Goal: Task Accomplishment & Management: Use online tool/utility

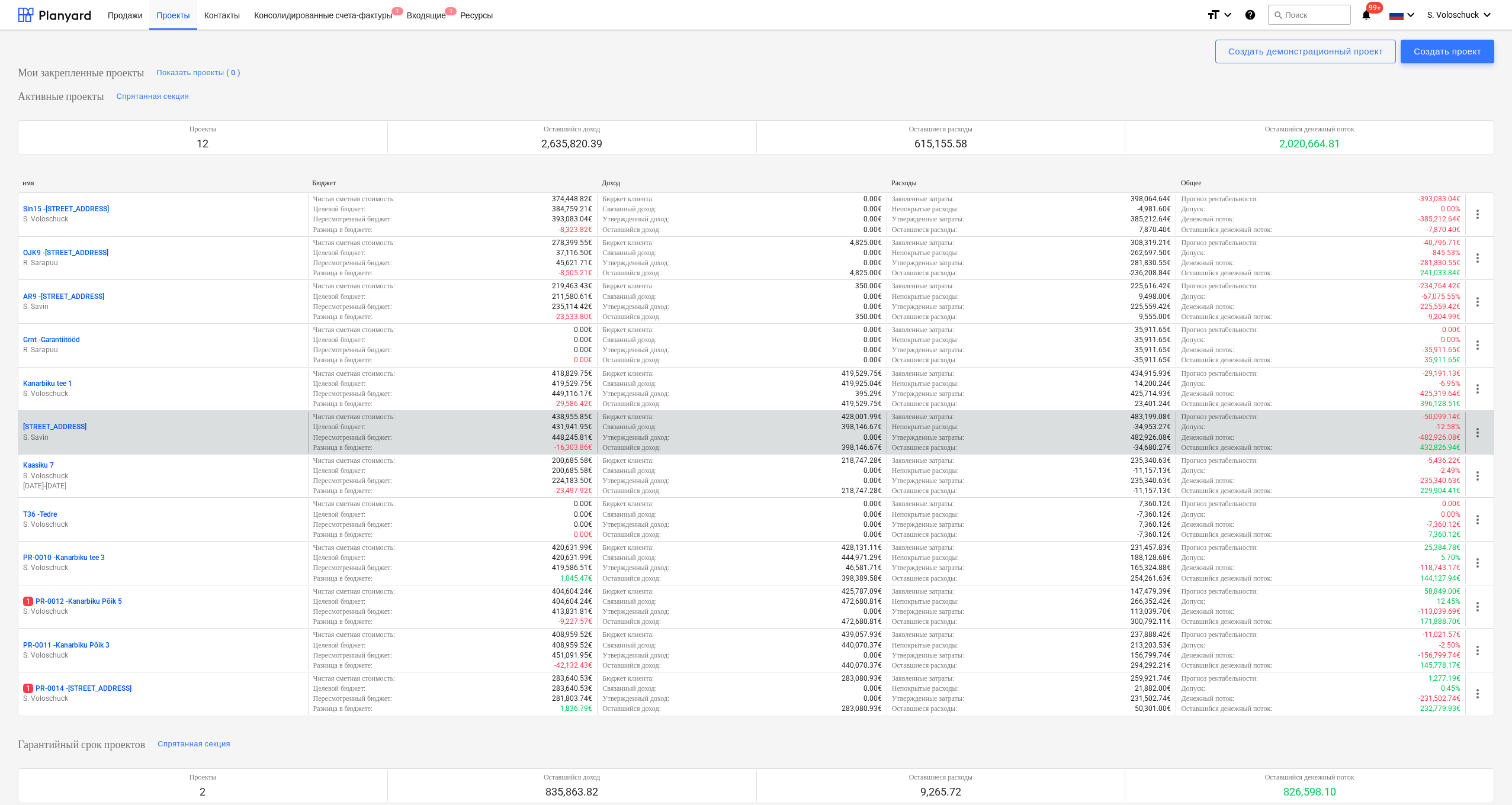
scroll to position [330, 0]
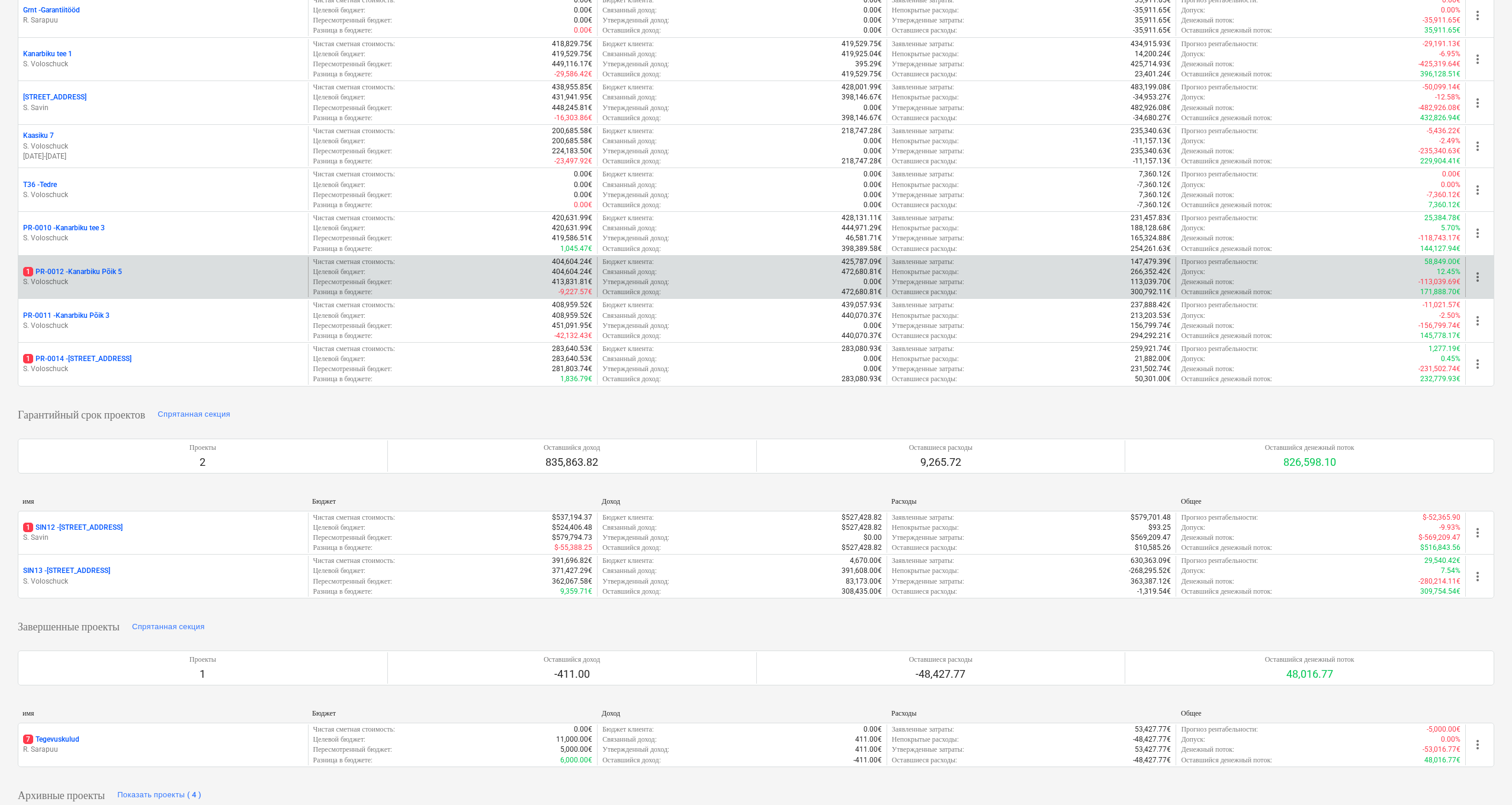
click at [154, 271] on div "1 PR-0012 - Kanarbiku Põik 5" at bounding box center [163, 272] width 280 height 10
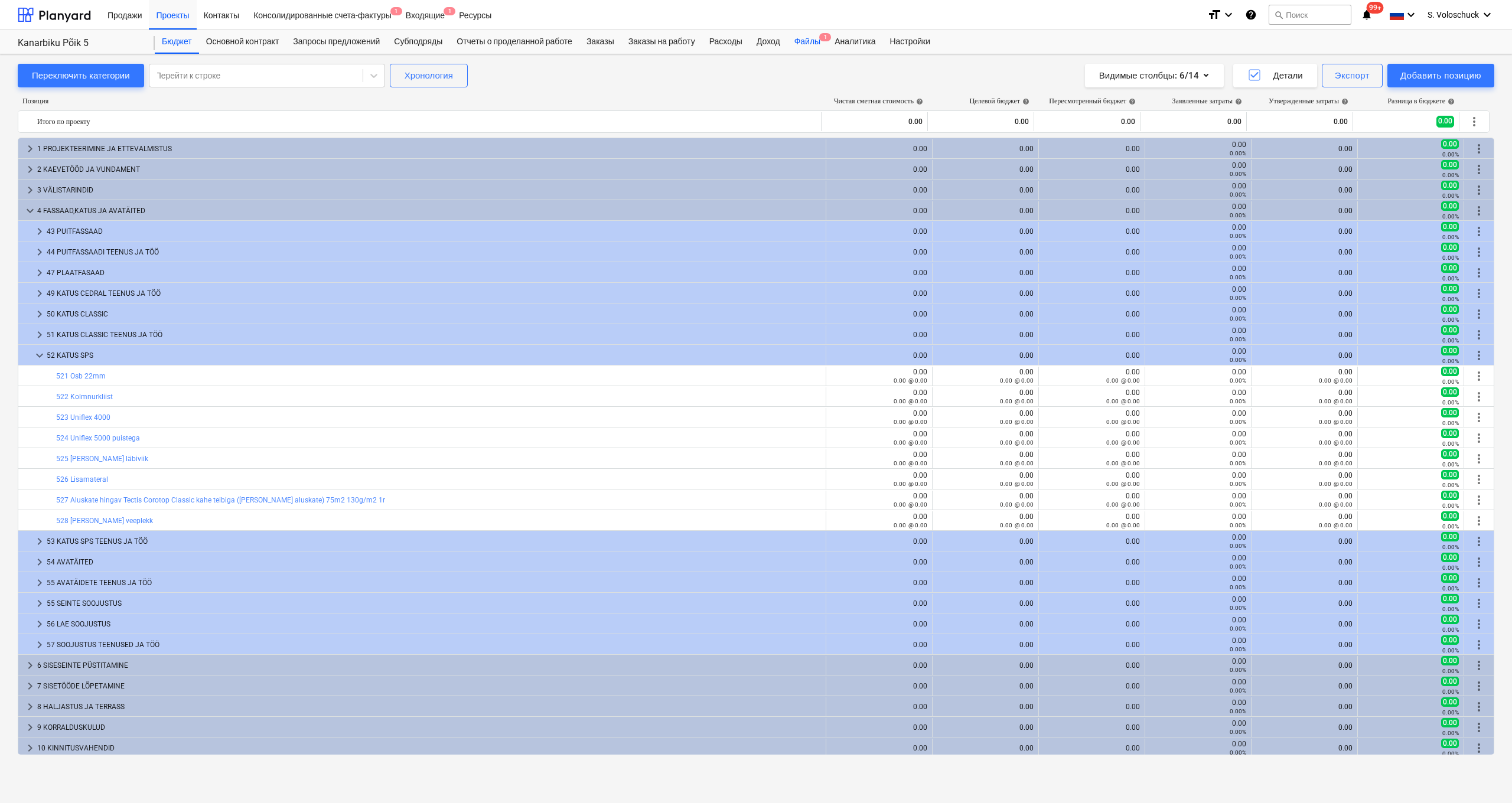
click at [634, 36] on div "Файлы 1" at bounding box center [806, 41] width 40 height 24
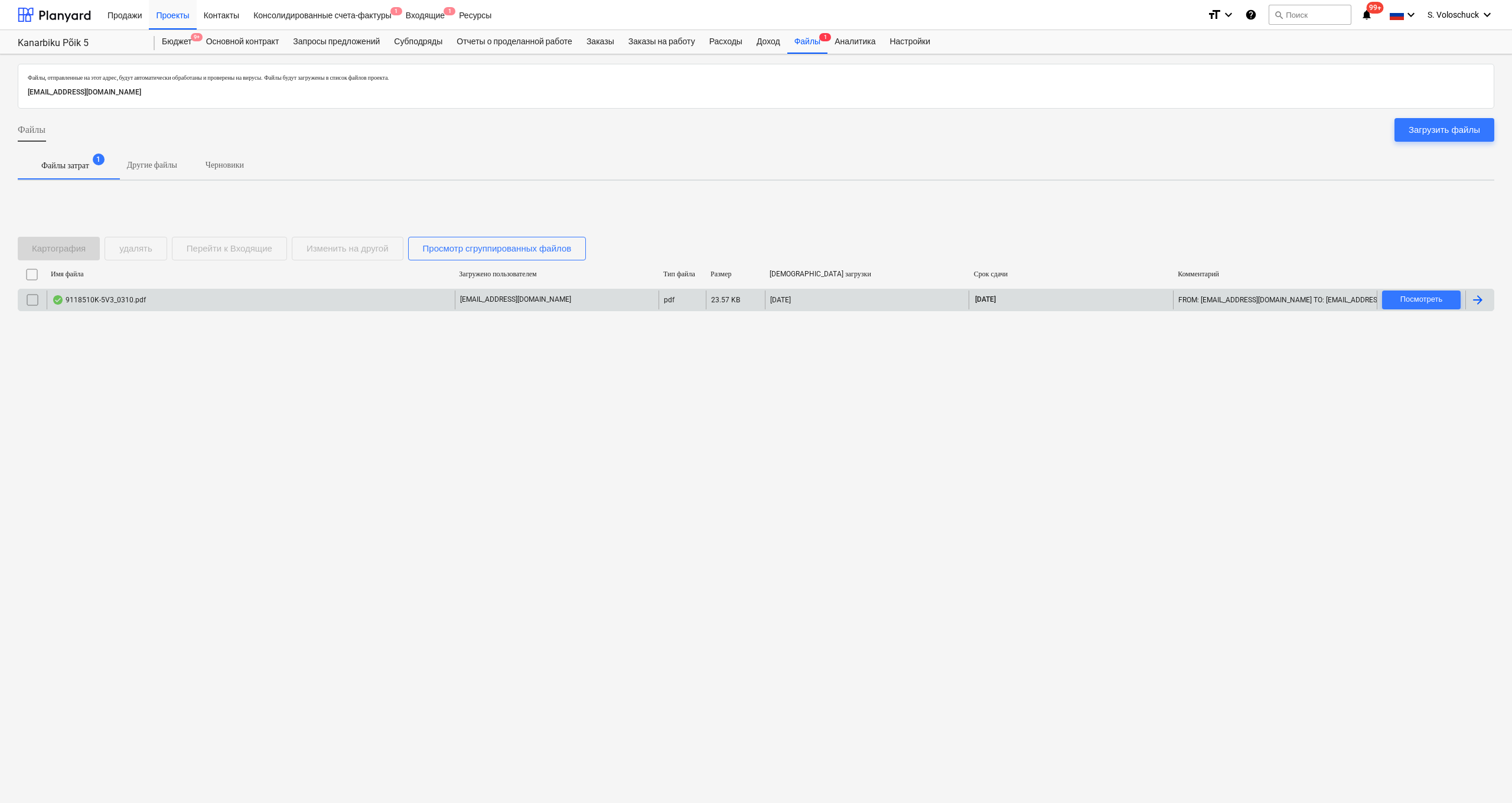
click at [473, 297] on p "[EMAIL_ADDRESS][DOMAIN_NAME]" at bounding box center [515, 300] width 111 height 10
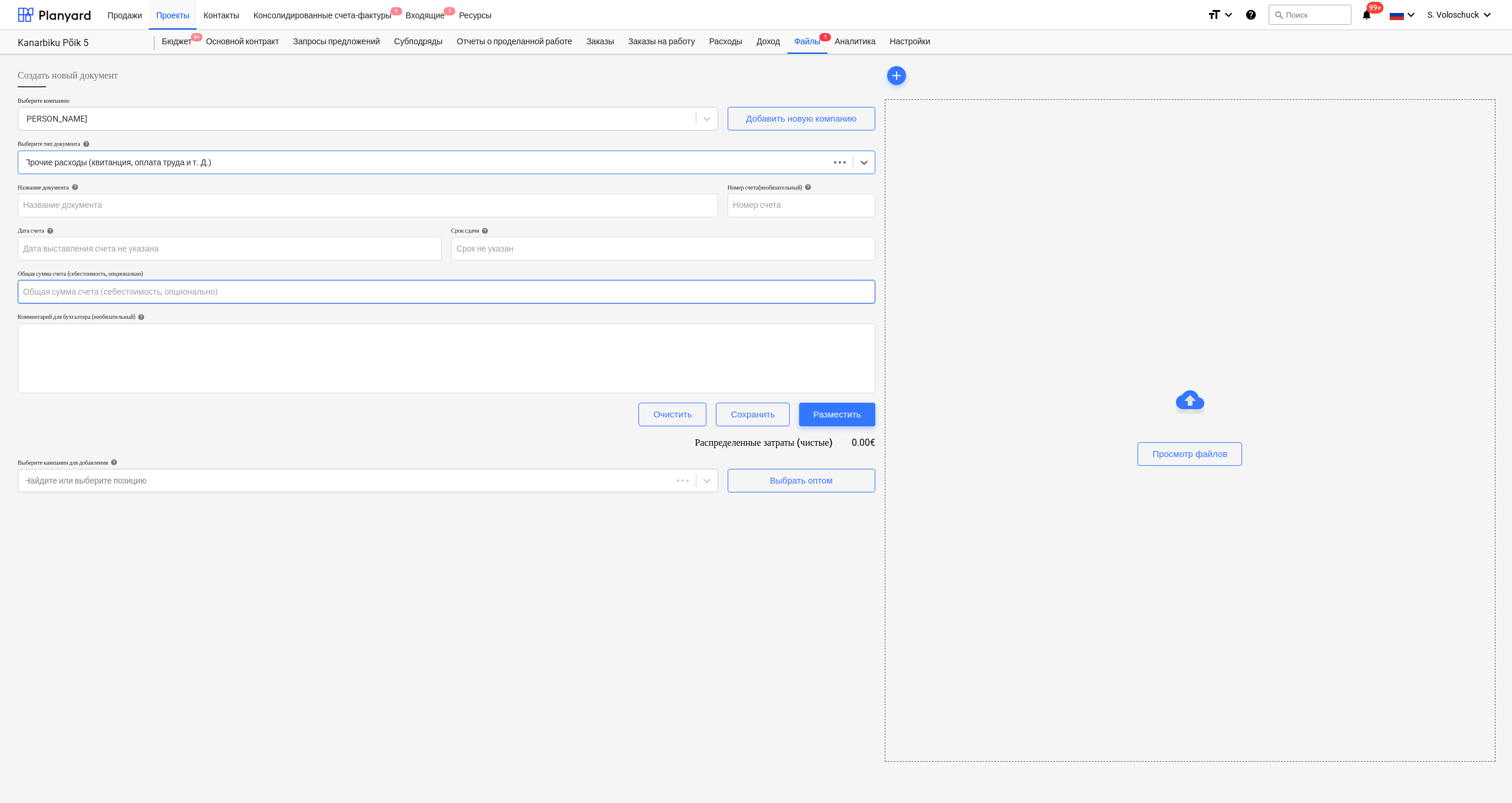
type input "0.00"
type input "9118510K-5V3"
type input "[DATE]"
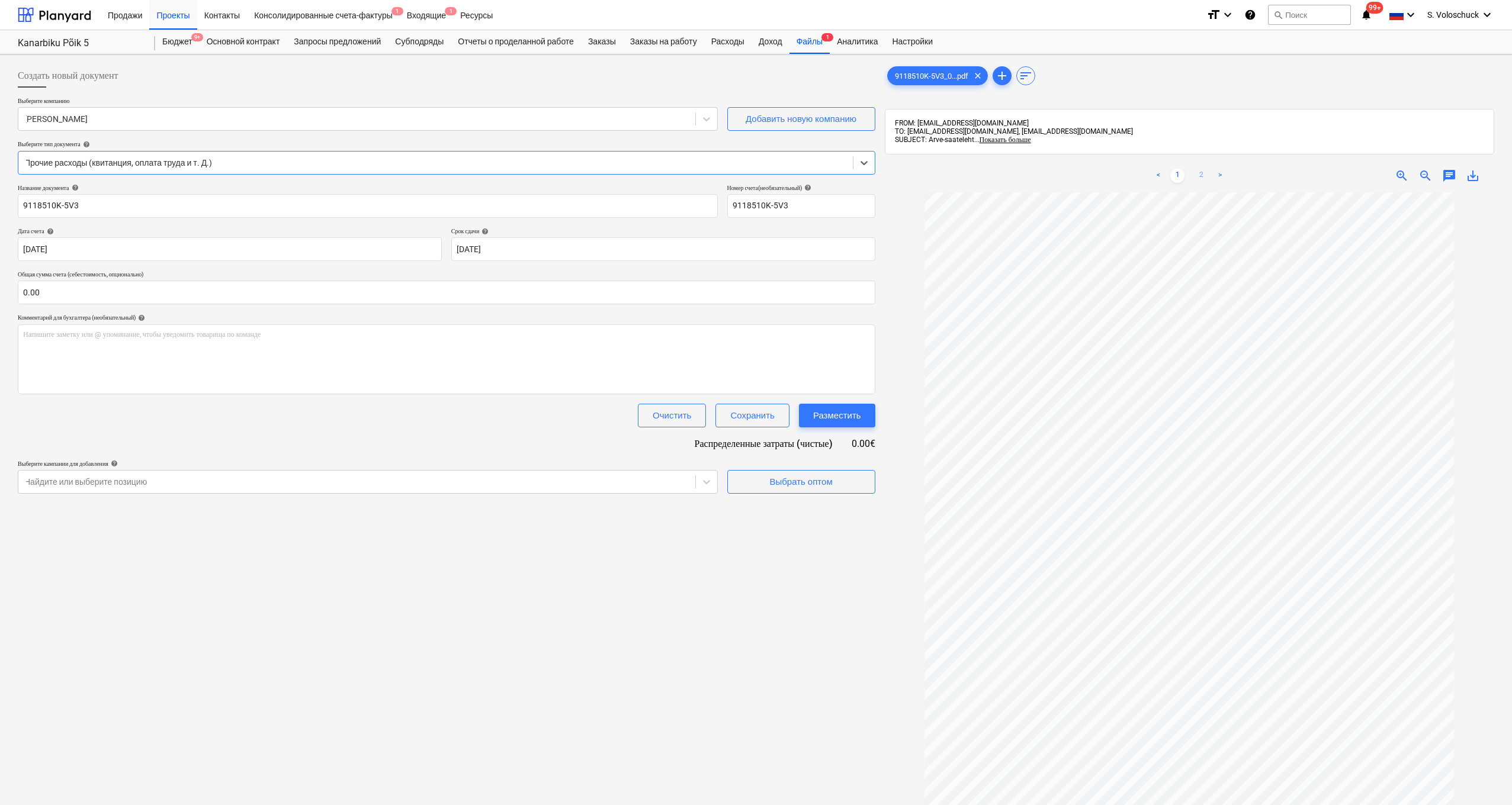
click at [636, 175] on link "2" at bounding box center [1201, 176] width 15 height 15
click at [92, 288] on input "text" at bounding box center [446, 293] width 858 height 24
click at [636, 508] on icon at bounding box center [706, 512] width 12 height 12
type input "13,638.46"
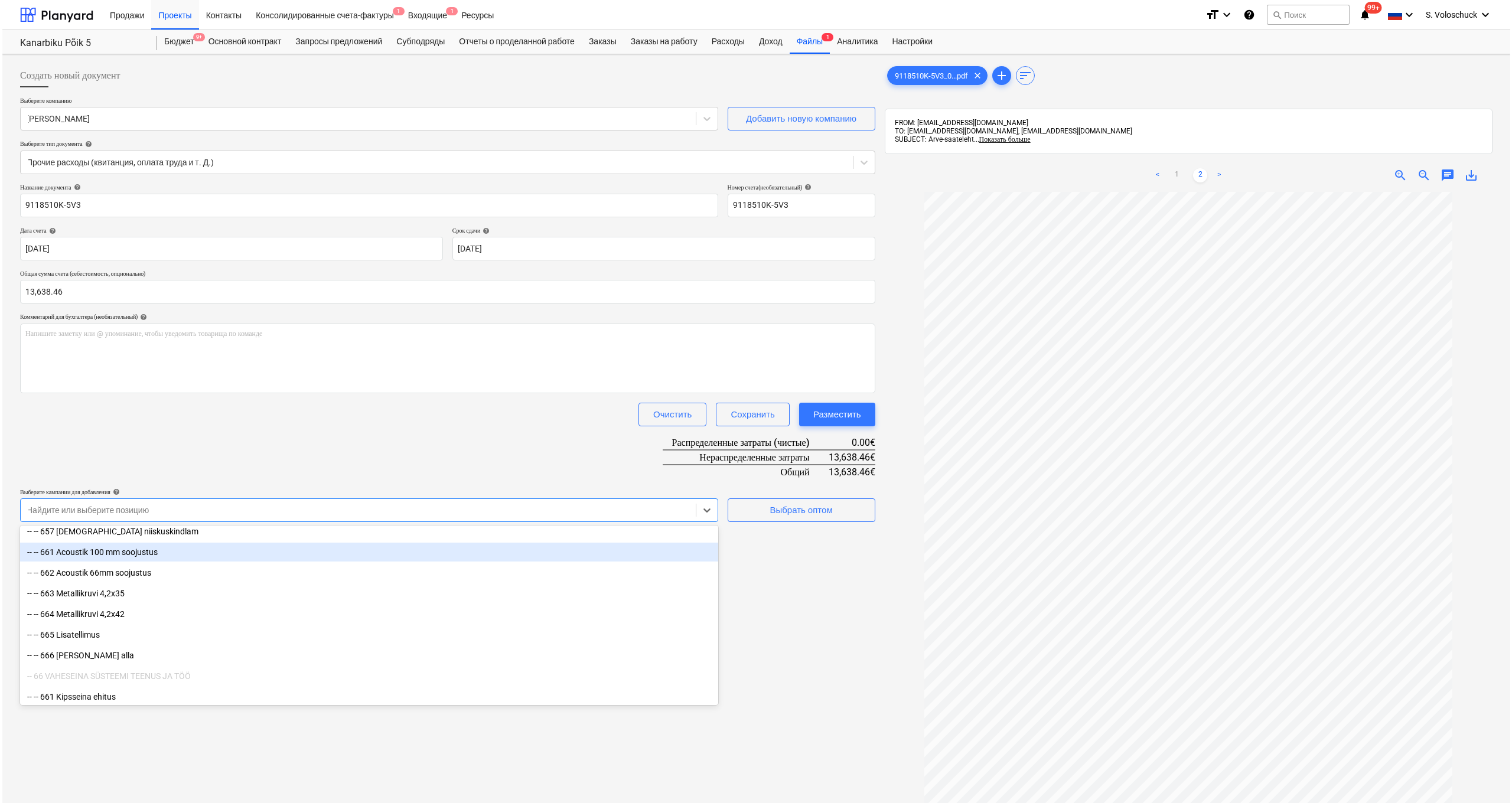
scroll to position [8567, 0]
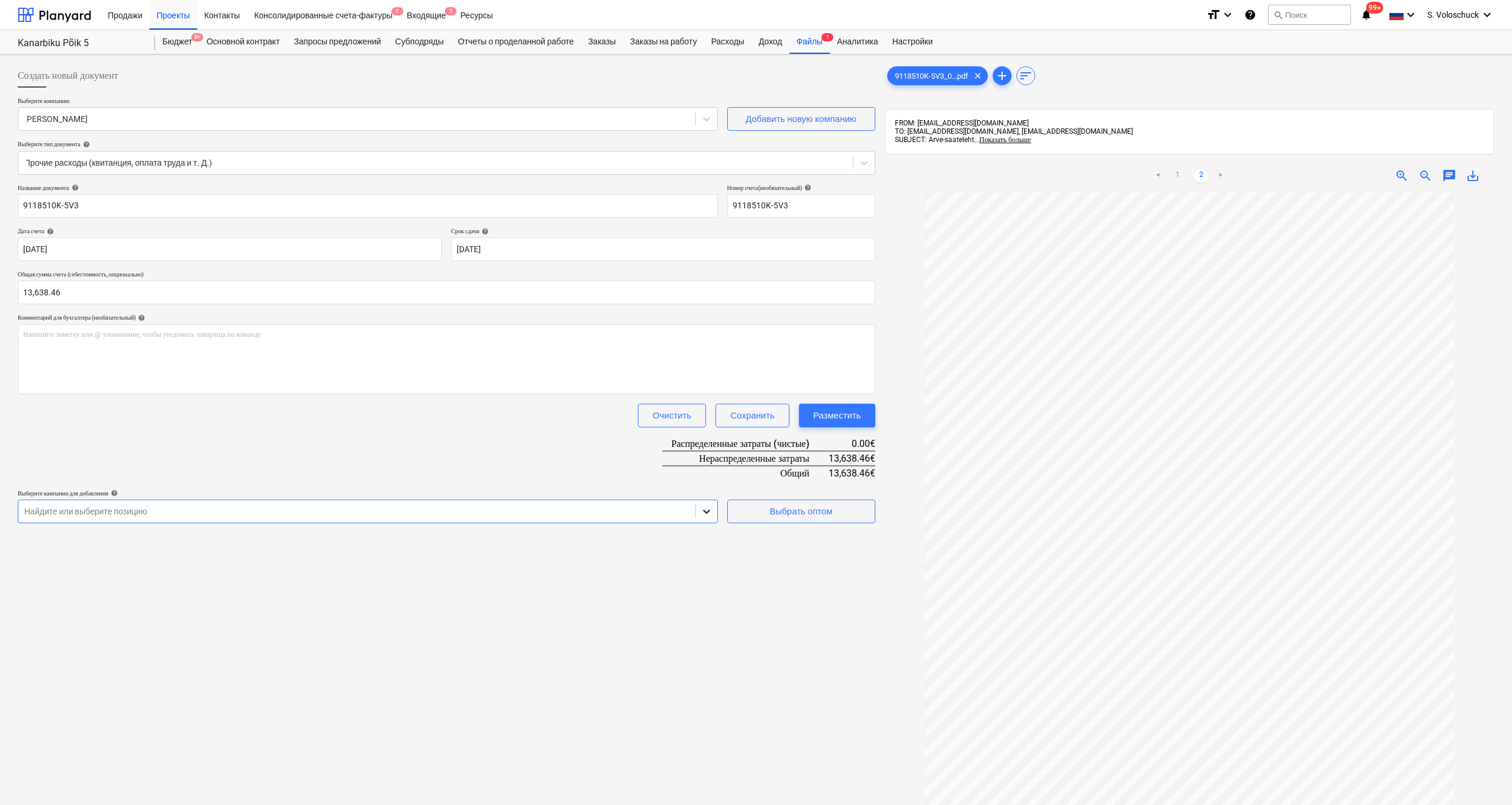
click at [636, 510] on div at bounding box center [706, 511] width 21 height 21
click at [636, 509] on icon at bounding box center [707, 512] width 7 height 4
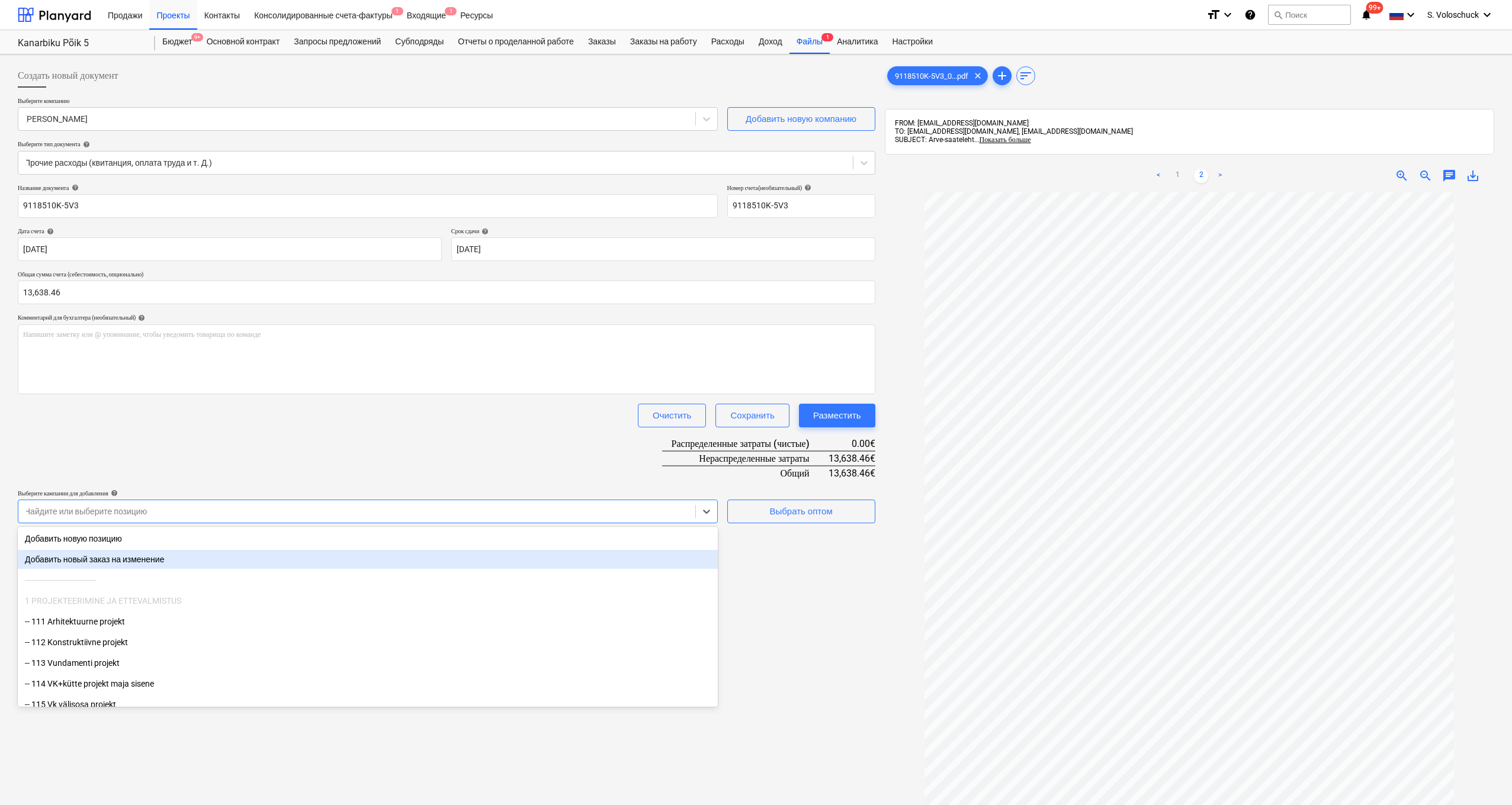
click at [290, 557] on div "Добавить новый заказ на изменение" at bounding box center [368, 560] width 700 height 19
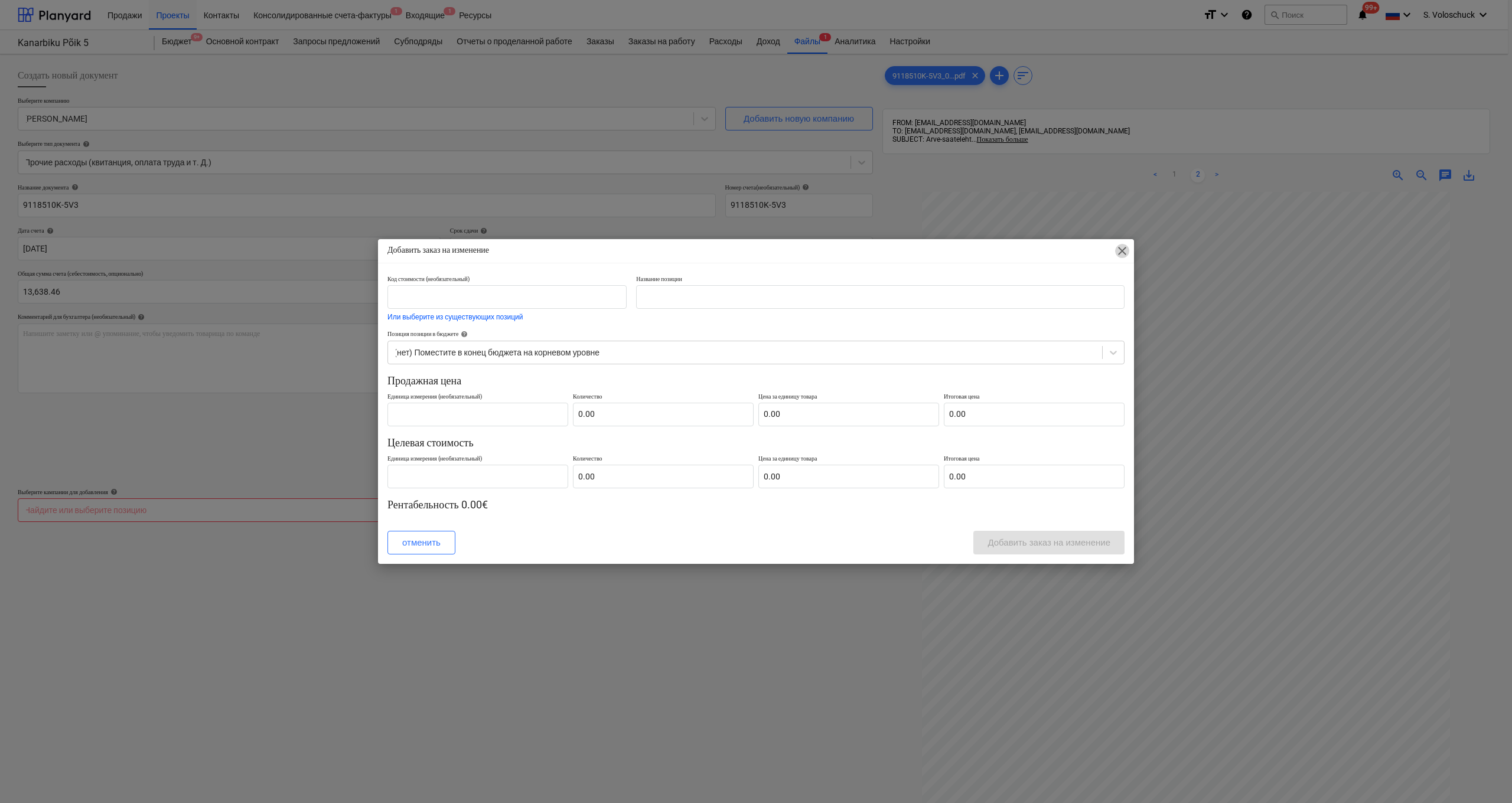
click at [634, 252] on span "close" at bounding box center [1122, 251] width 15 height 15
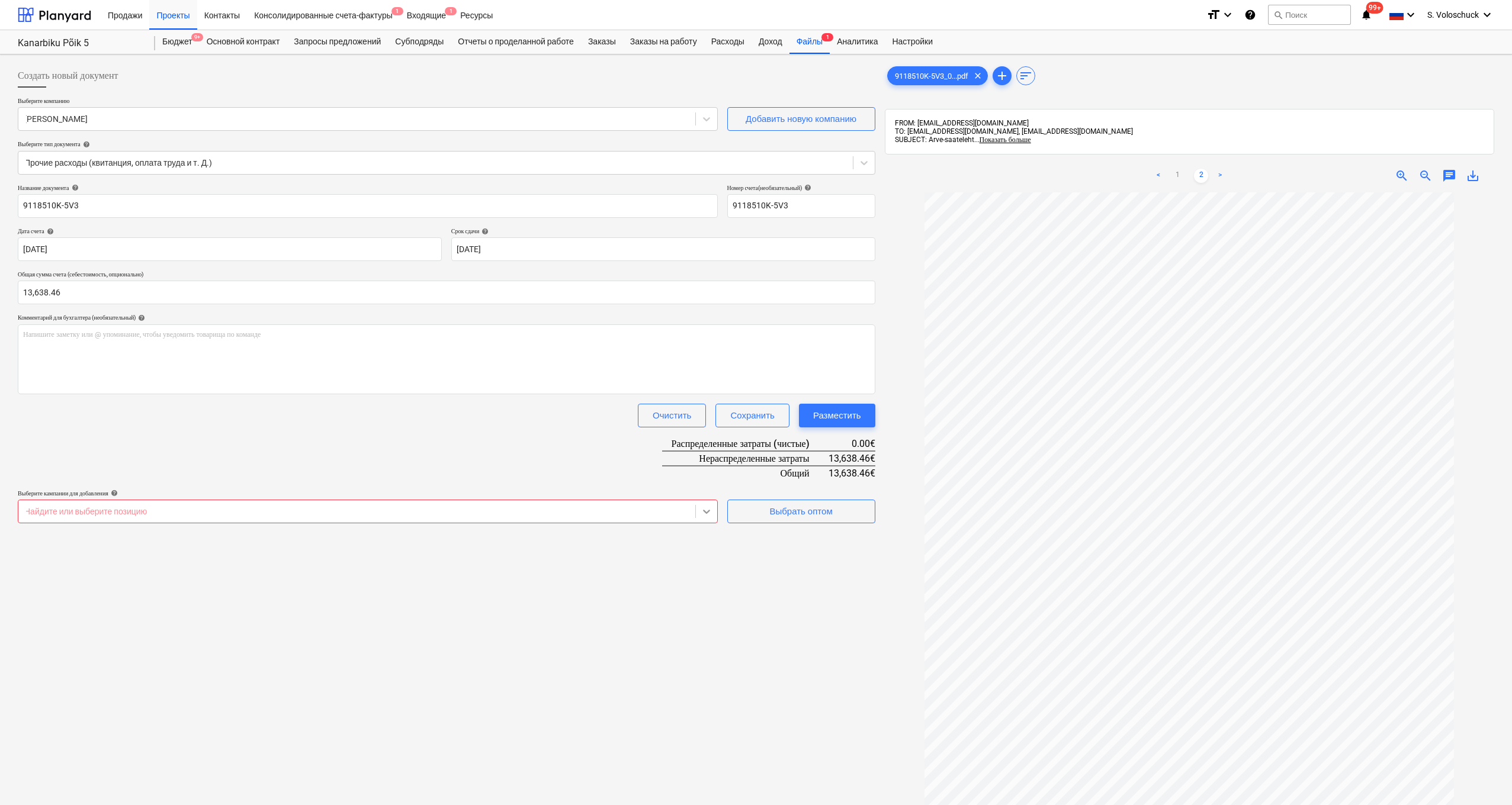
click at [636, 512] on icon at bounding box center [707, 512] width 7 height 4
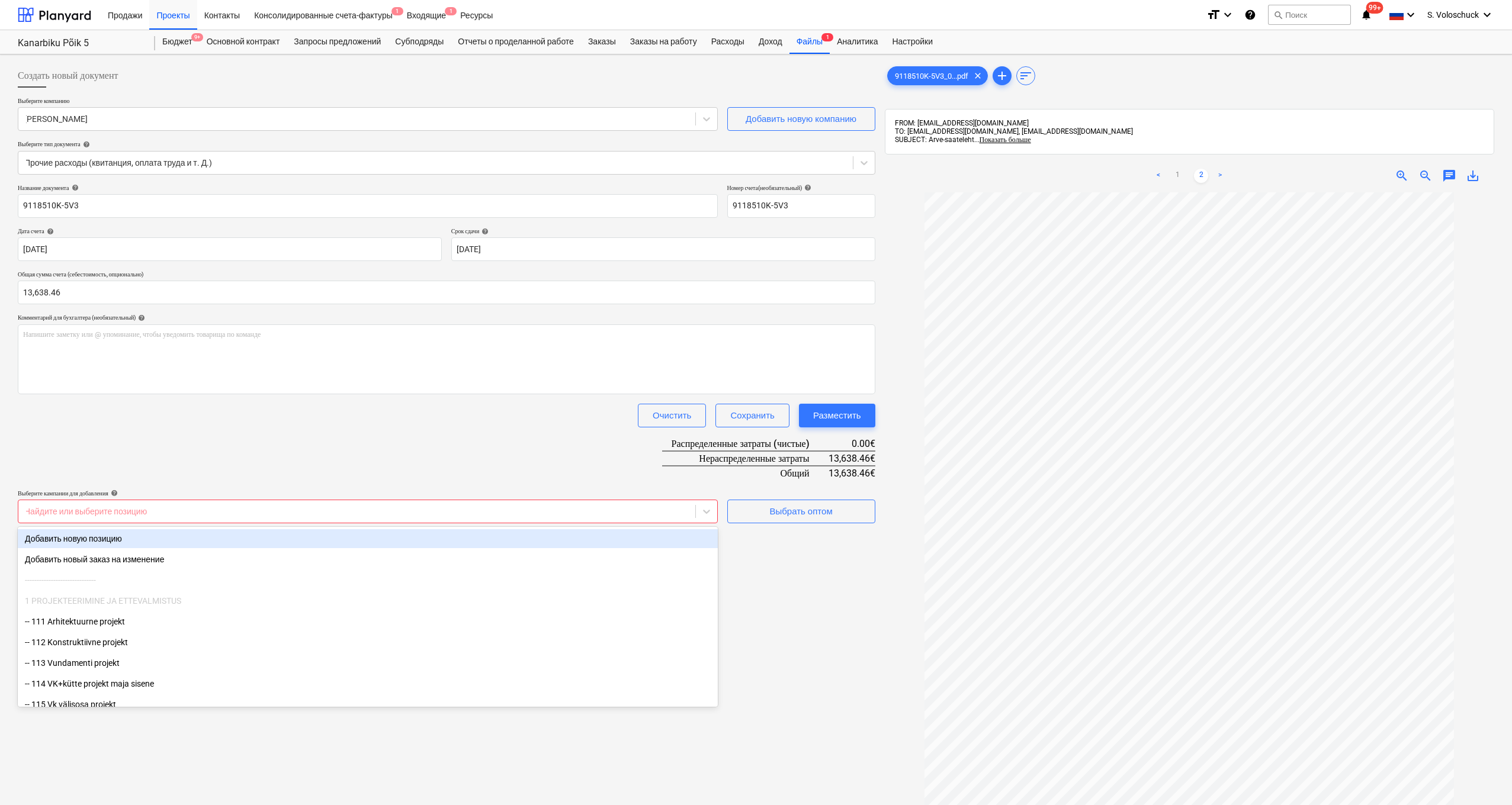
click at [636, 547] on div "Добавить новую позицию" at bounding box center [368, 539] width 700 height 19
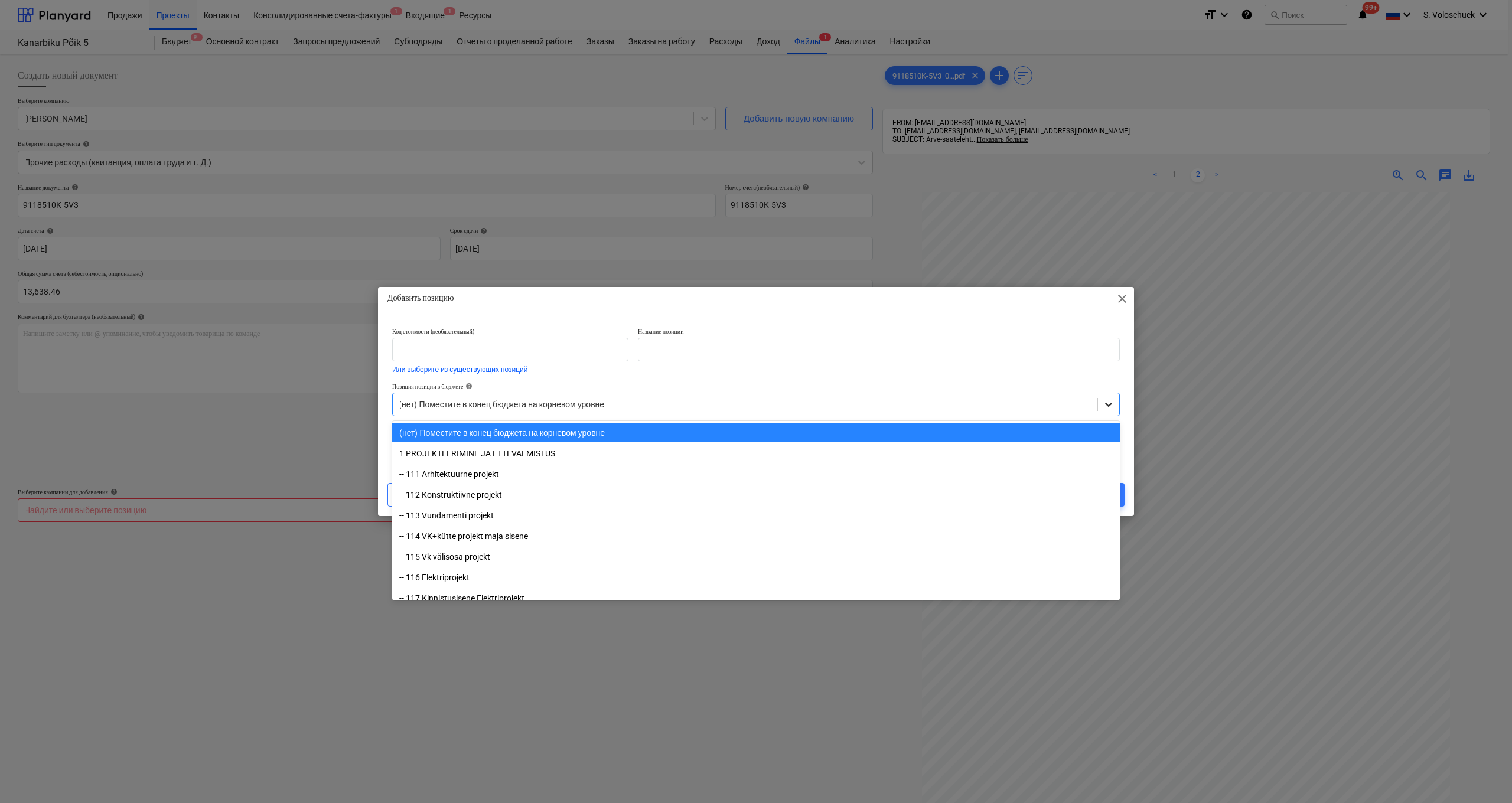
click at [634, 402] on icon at bounding box center [1108, 404] width 12 height 12
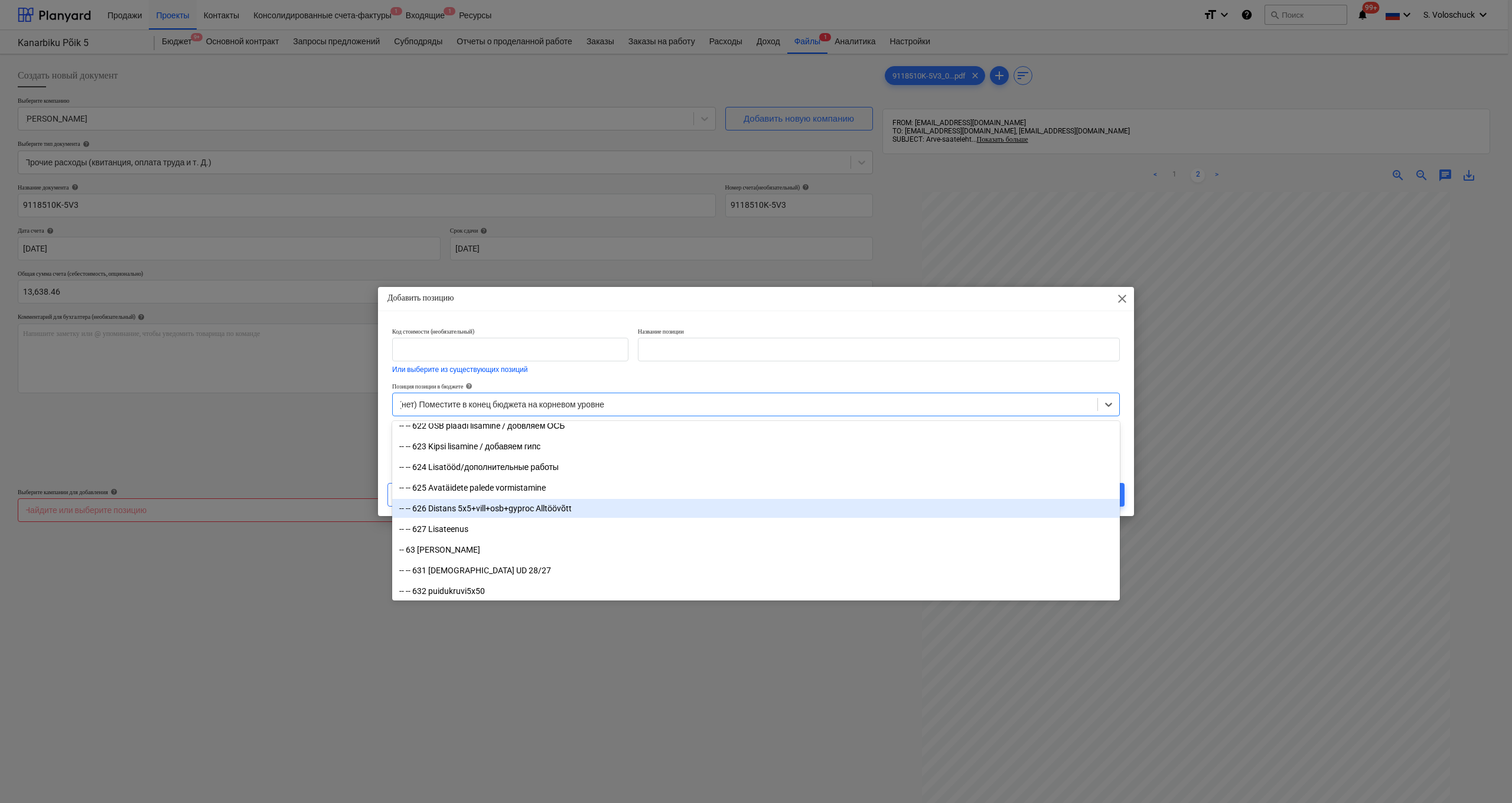
scroll to position [7886, 0]
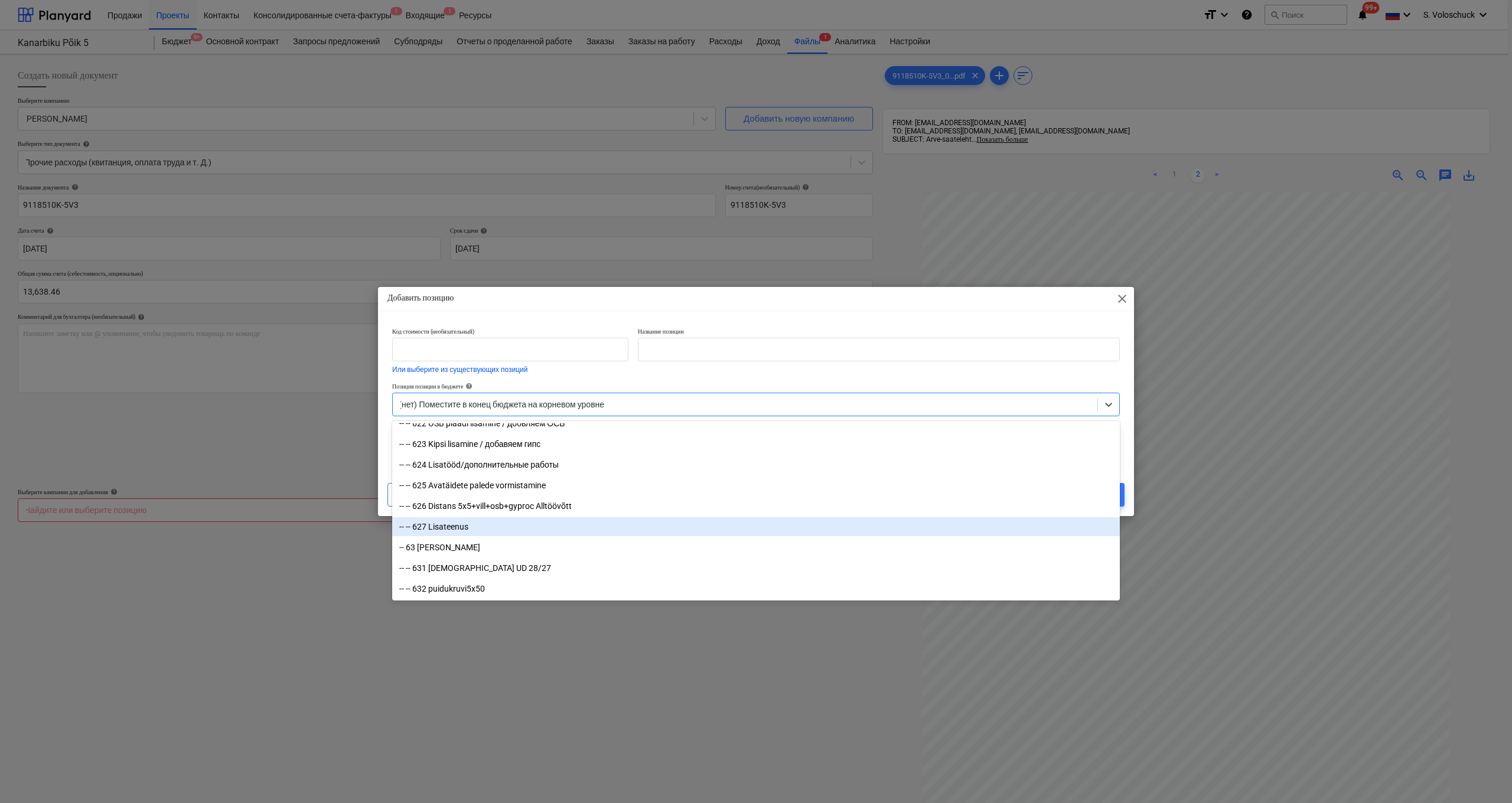
click at [634, 531] on div "-- -- 627 Lisateenus" at bounding box center [756, 527] width 727 height 19
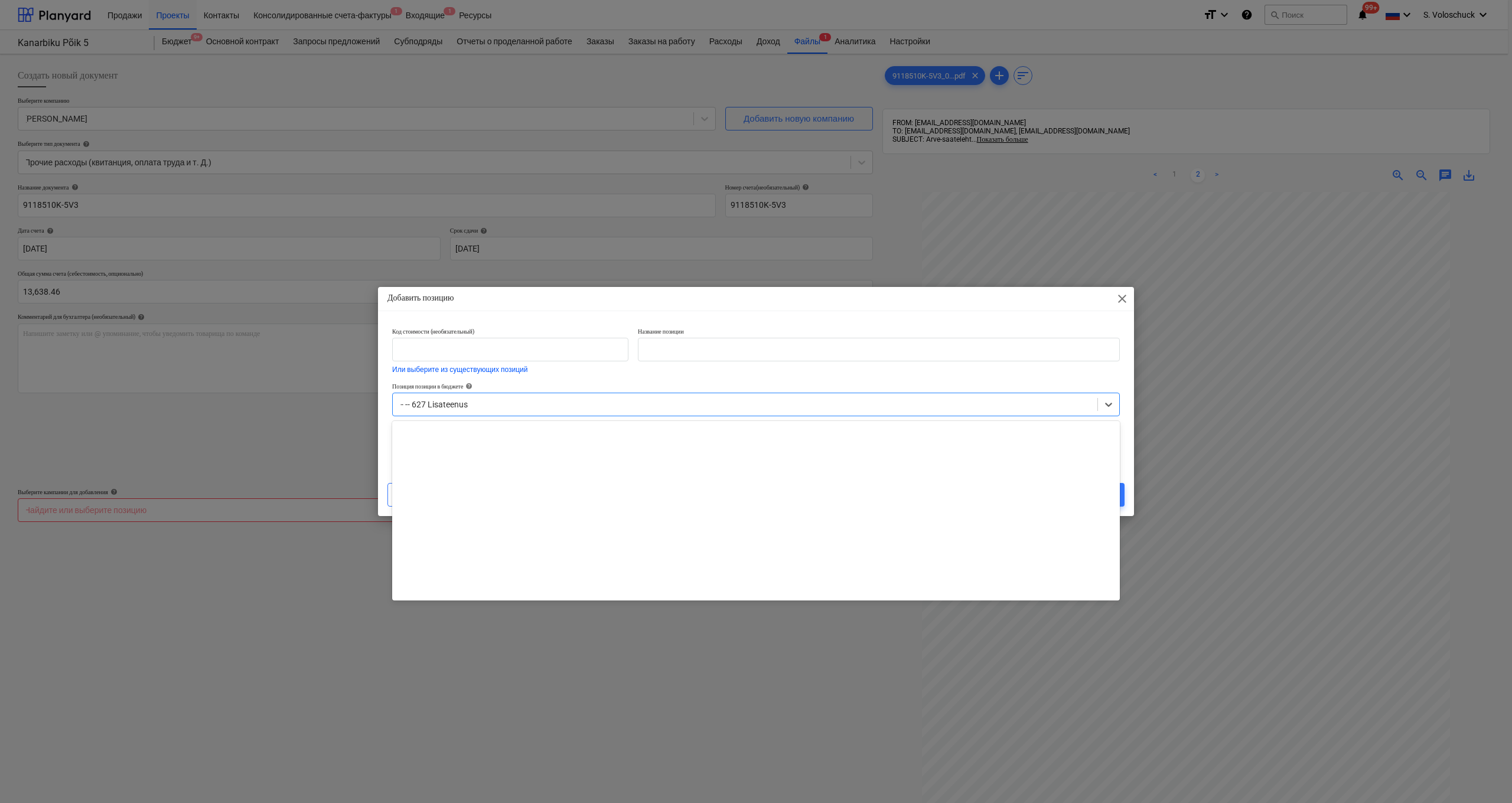
click at [634, 405] on div at bounding box center [745, 404] width 692 height 12
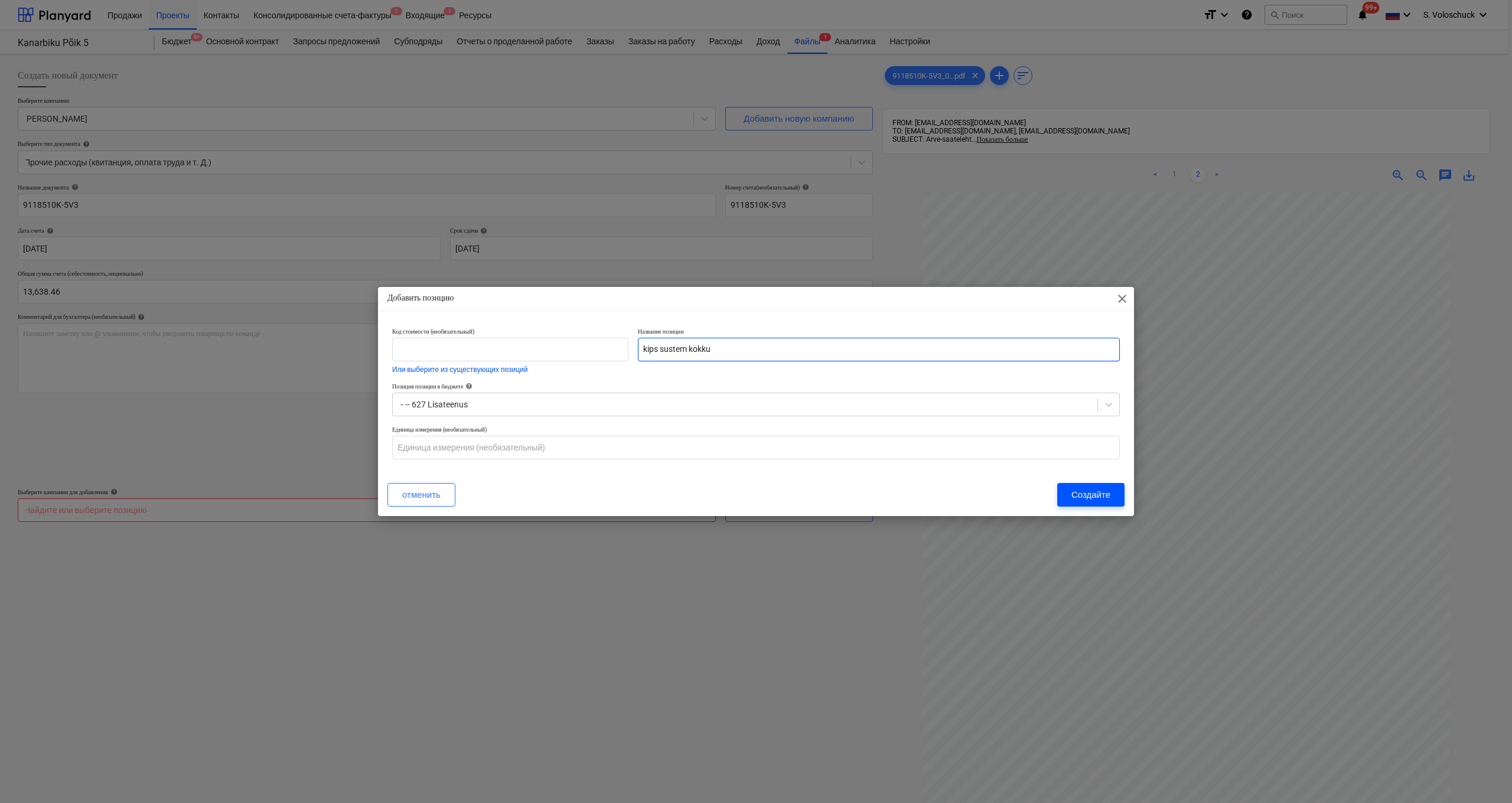
type input "kips sustem kokku"
click at [634, 496] on div "Создайте" at bounding box center [1091, 494] width 39 height 15
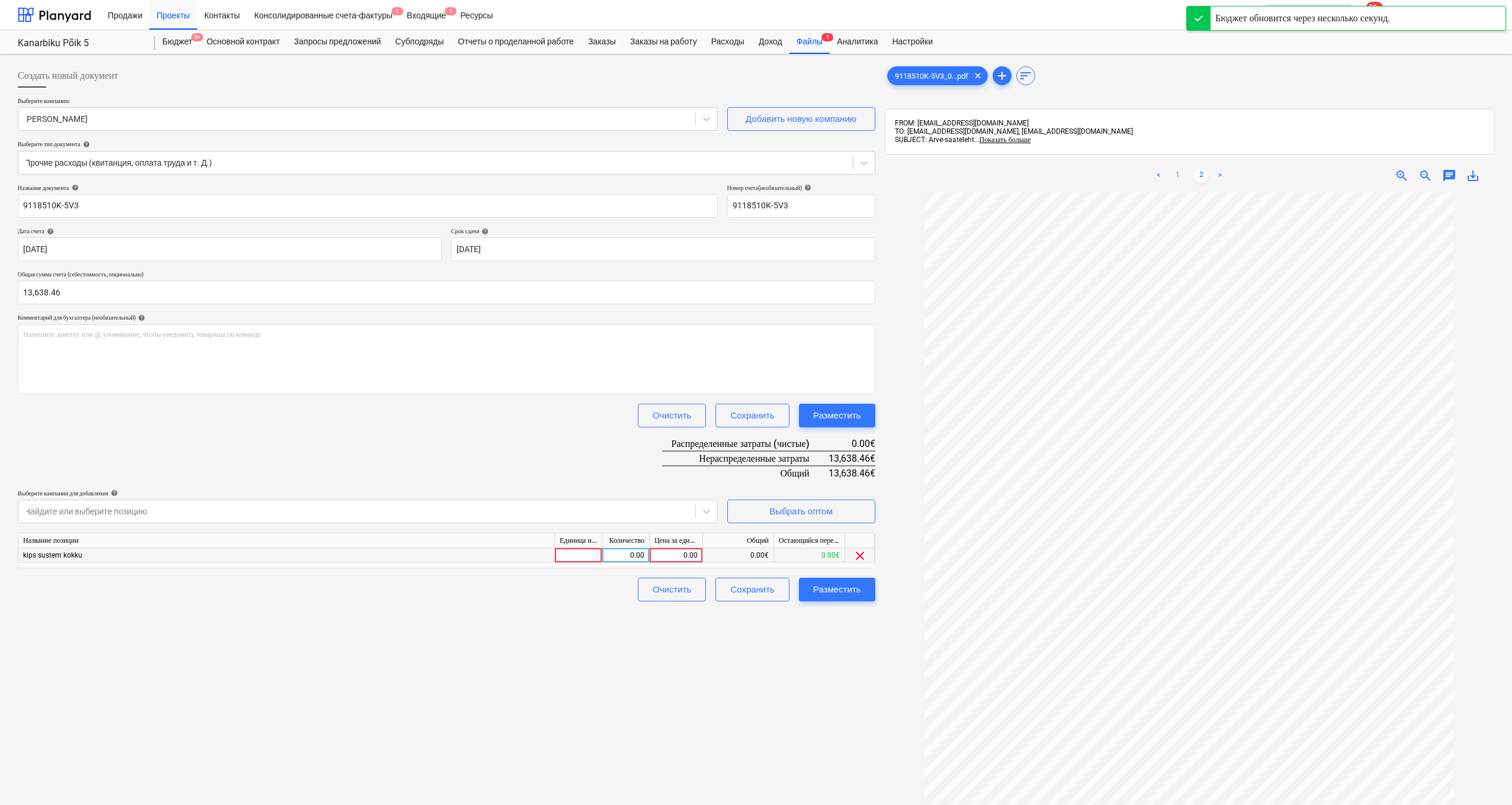
click at [636, 550] on div "0.00" at bounding box center [676, 555] width 43 height 15
type input "13638.46"
click at [636, 671] on div "Создать новый документ Выберите компанию [PERSON_NAME] bilder Добавить новую ко…" at bounding box center [446, 514] width 867 height 910
click at [636, 589] on div "Разместить" at bounding box center [837, 590] width 48 height 15
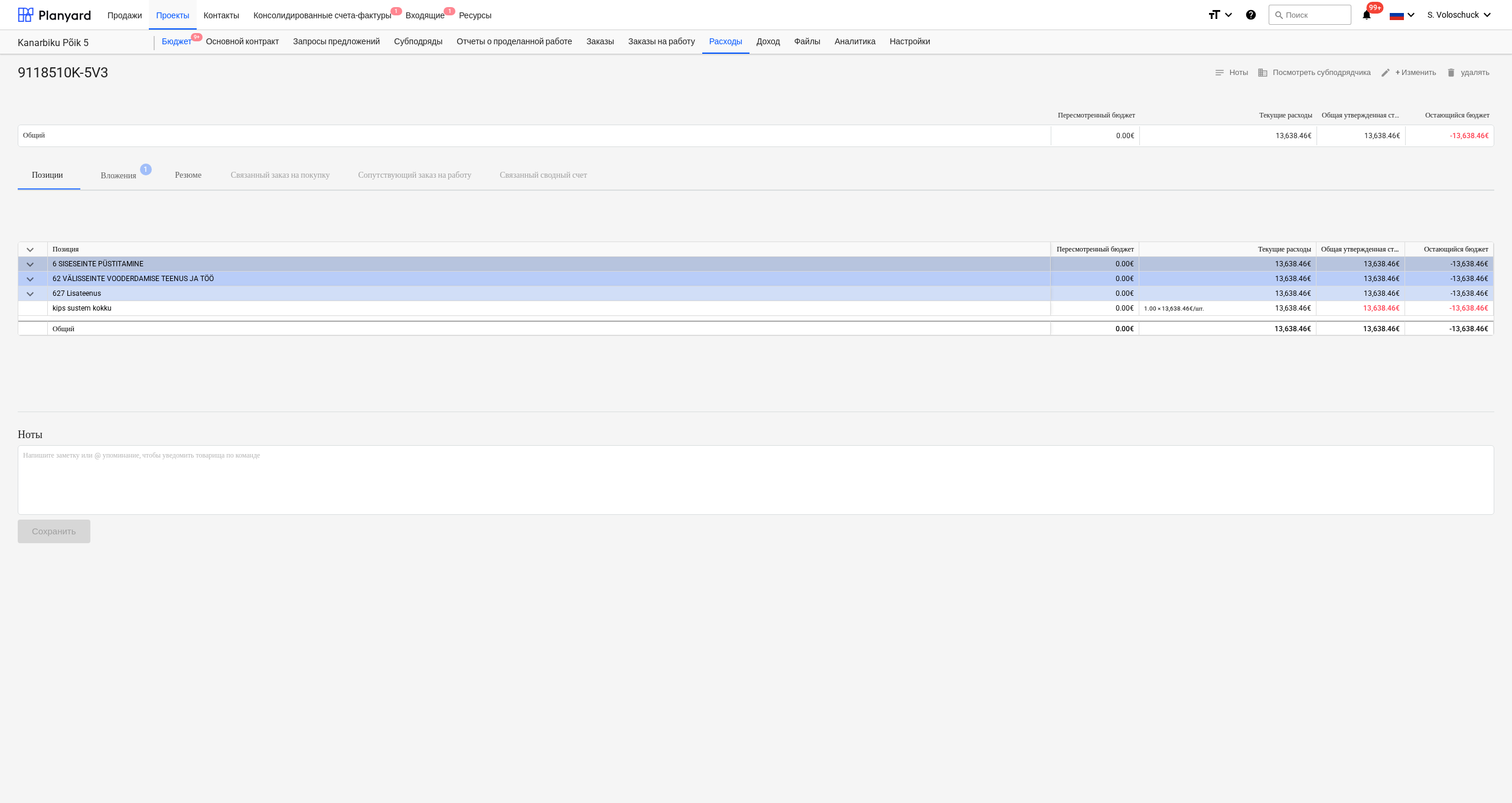
click at [188, 39] on div "Бюджет 9+" at bounding box center [176, 41] width 44 height 24
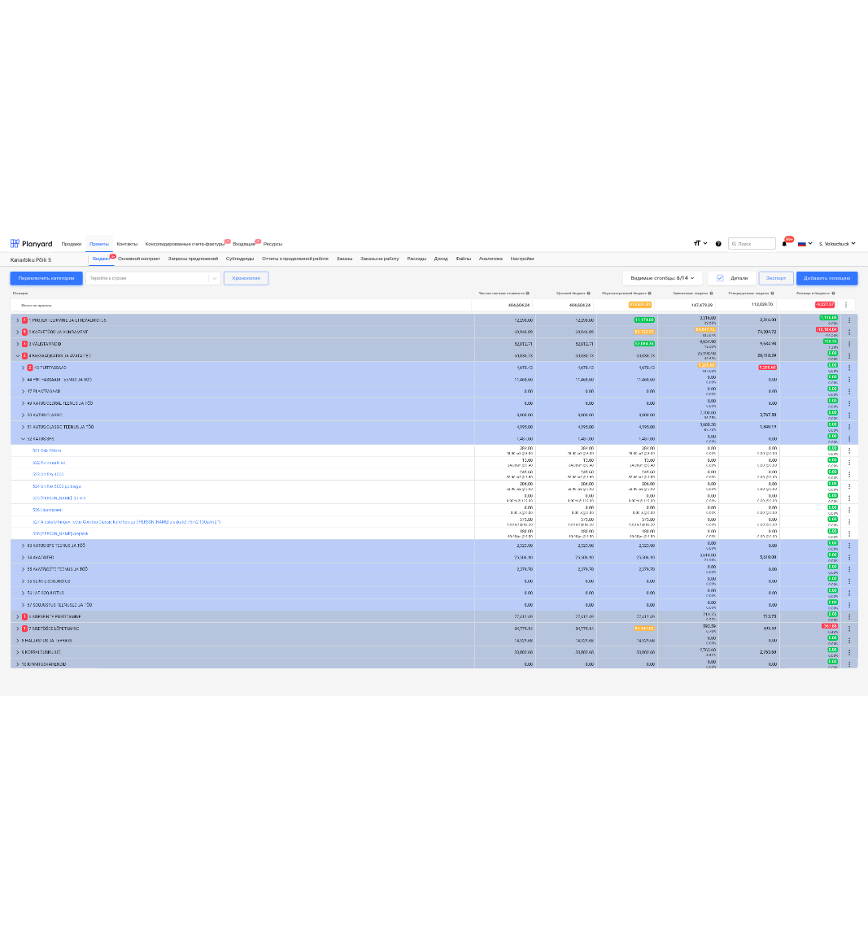
scroll to position [203, 0]
